Goal: Check status

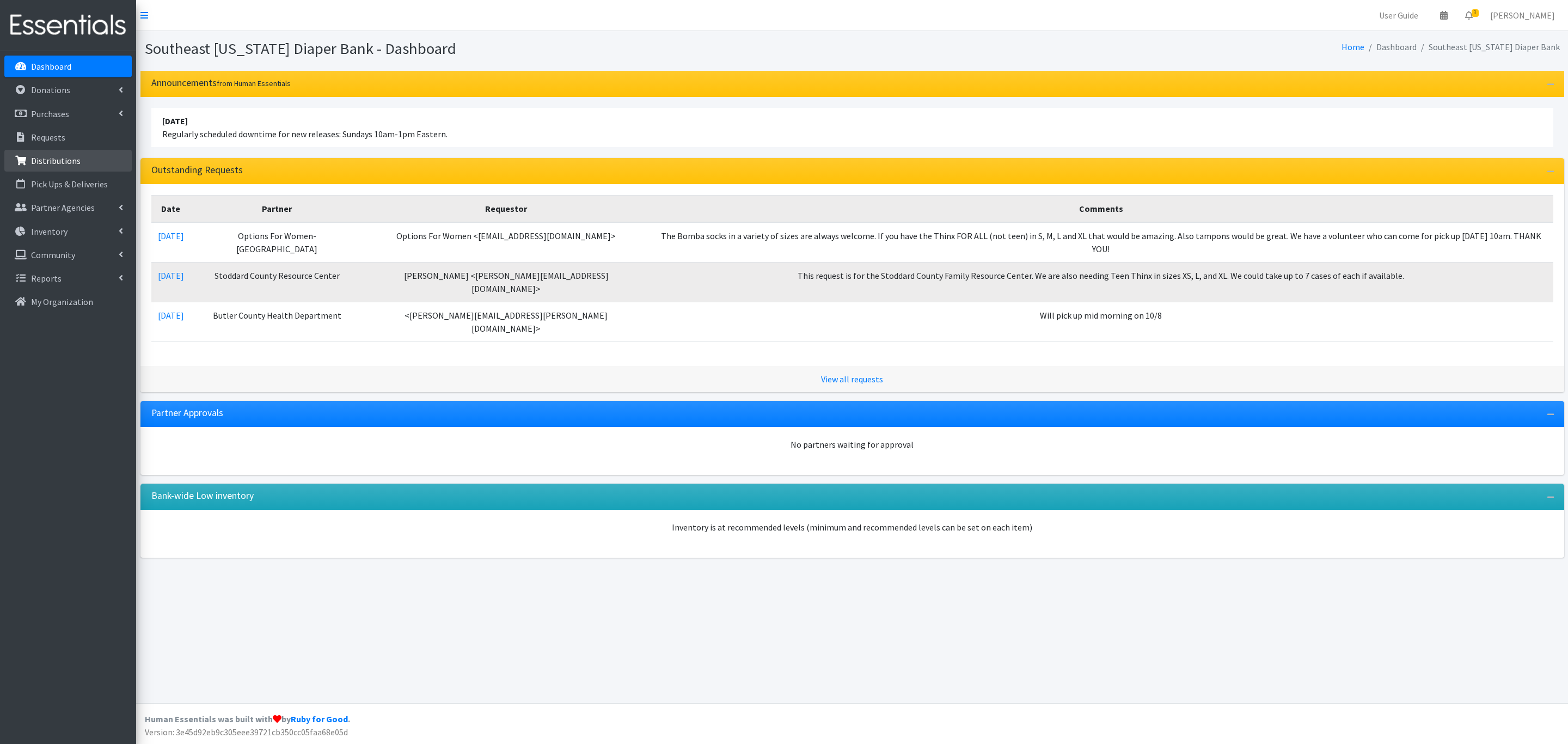
click at [52, 162] on p "Distributions" at bounding box center [56, 161] width 50 height 11
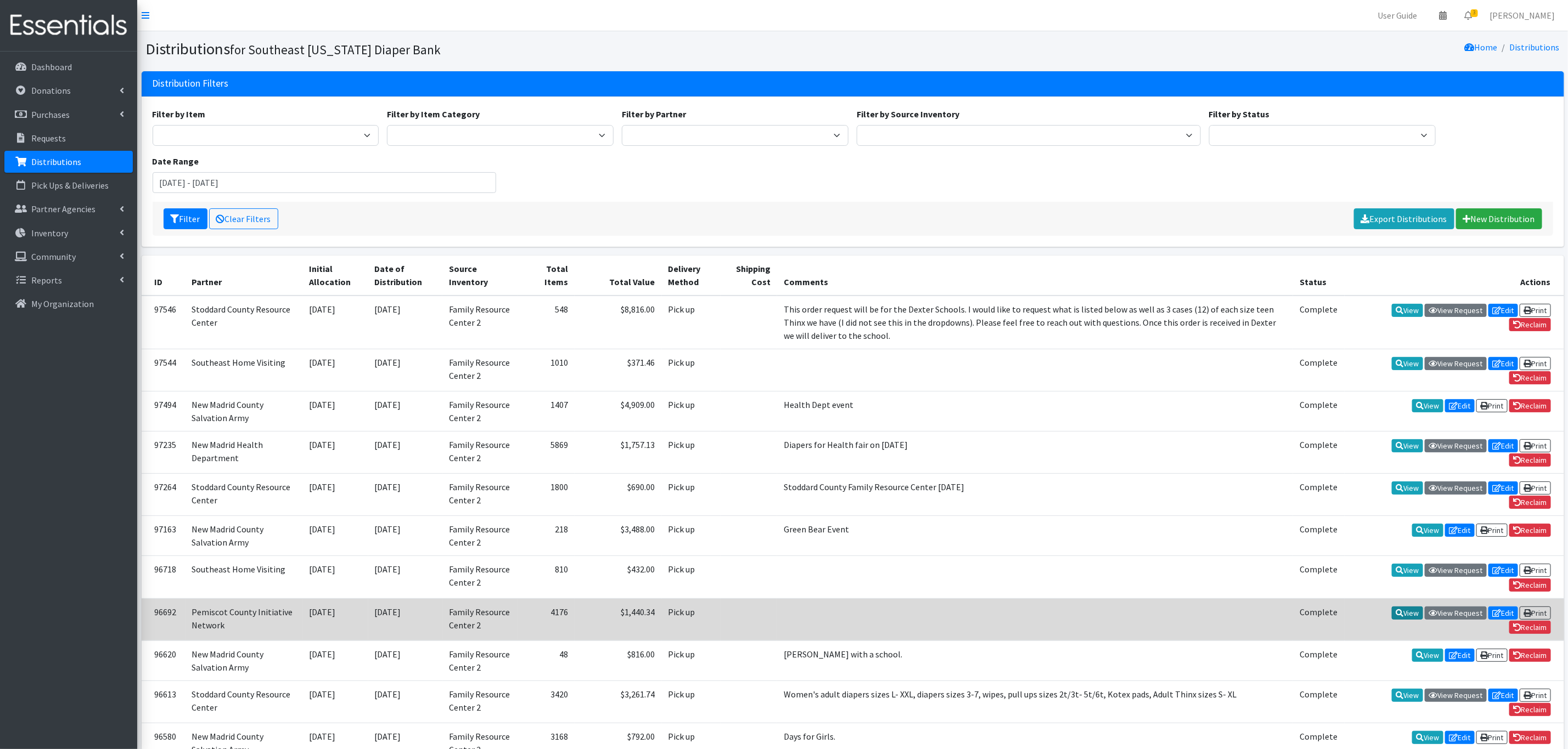
click at [1394, 606] on link "View" at bounding box center [1407, 613] width 32 height 13
